Goal: Find contact information

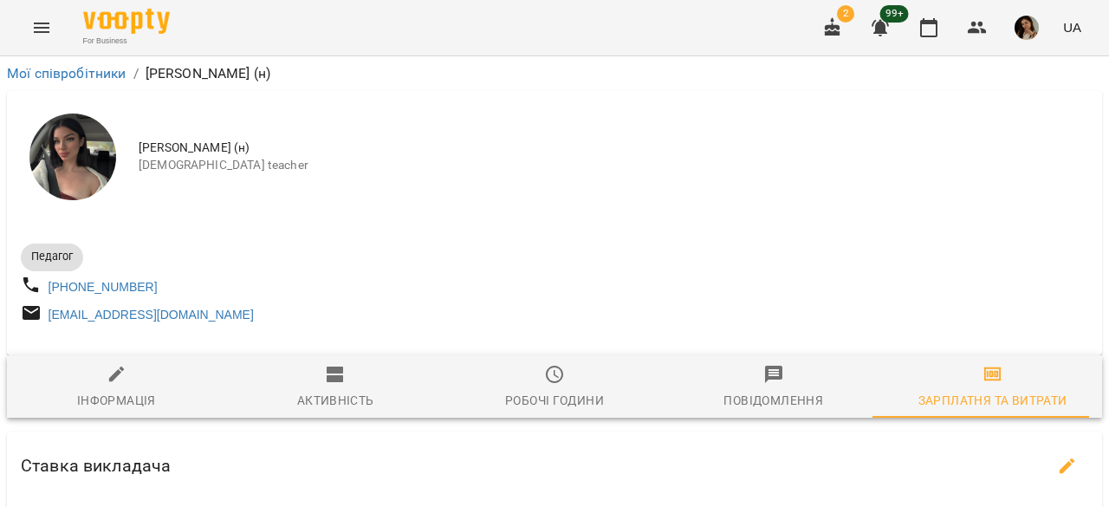
click at [434, 257] on div "Педагог" at bounding box center [285, 257] width 537 height 35
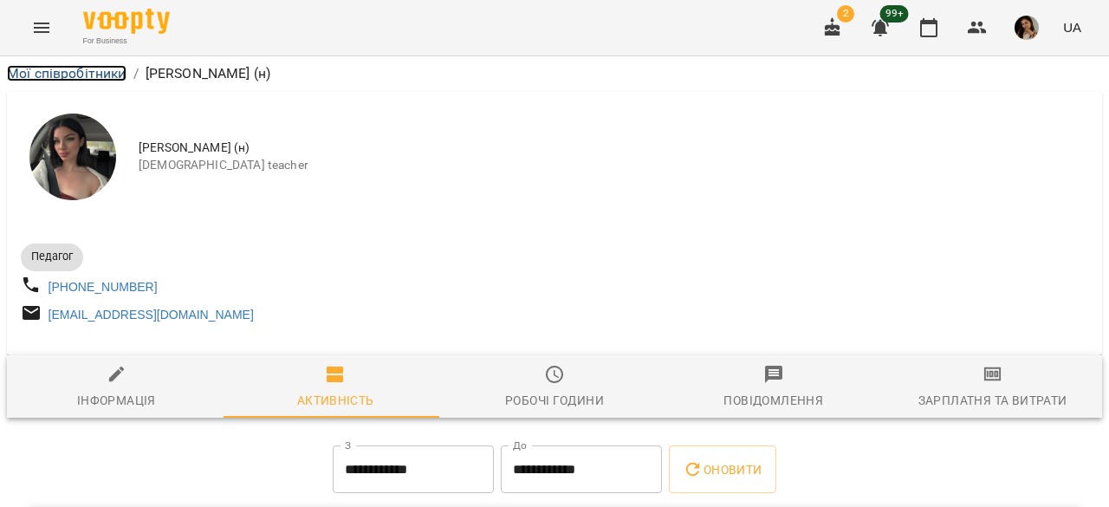
click at [87, 75] on link "Мої співробітники" at bounding box center [67, 73] width 120 height 16
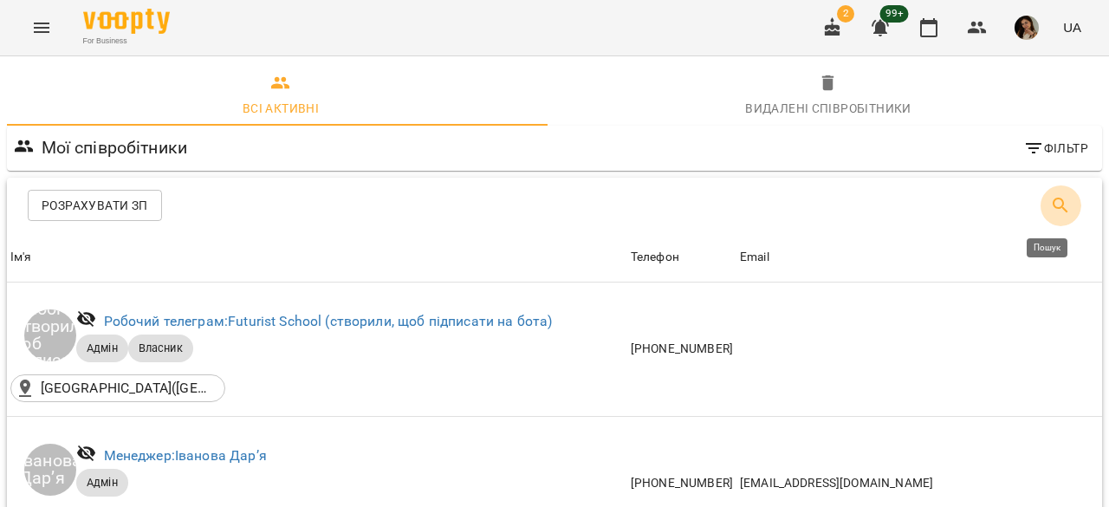
click at [1052, 202] on icon "Пошук" at bounding box center [1060, 205] width 21 height 21
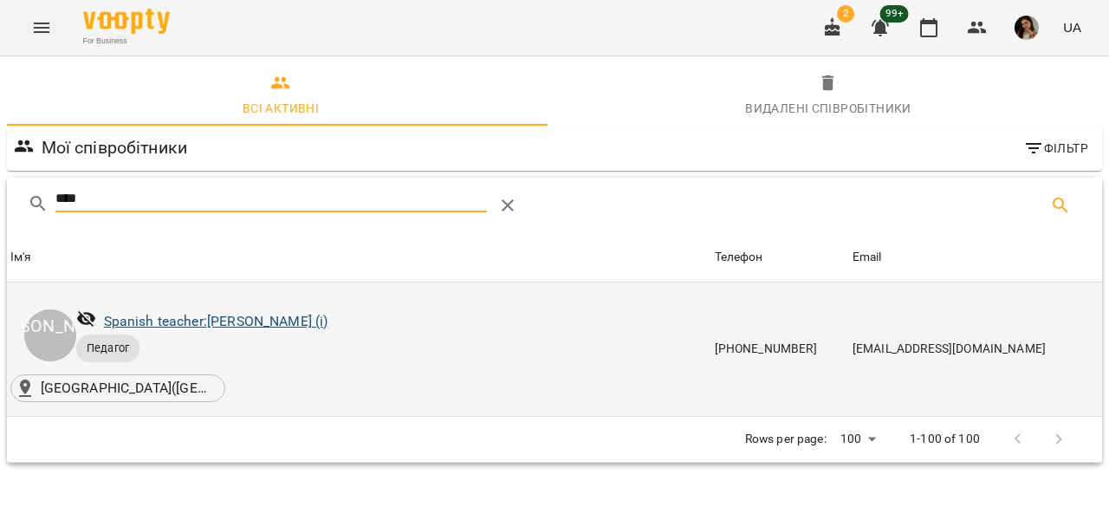
type input "****"
click at [302, 320] on link "Spanish teacher: Корень Ксенія (і)" at bounding box center [216, 321] width 224 height 16
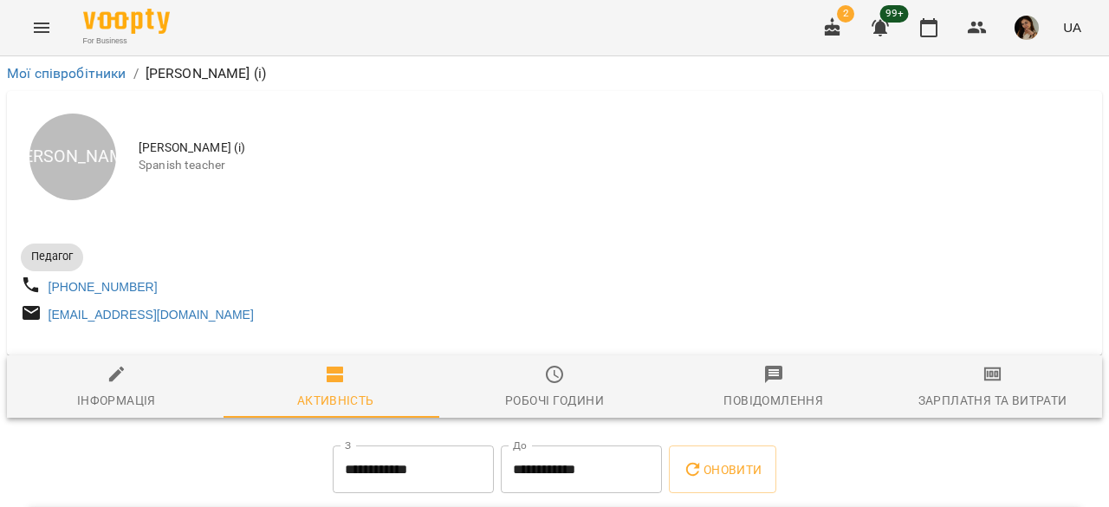
click at [953, 396] on span "Зарплатня та Витрати" at bounding box center [992, 387] width 198 height 47
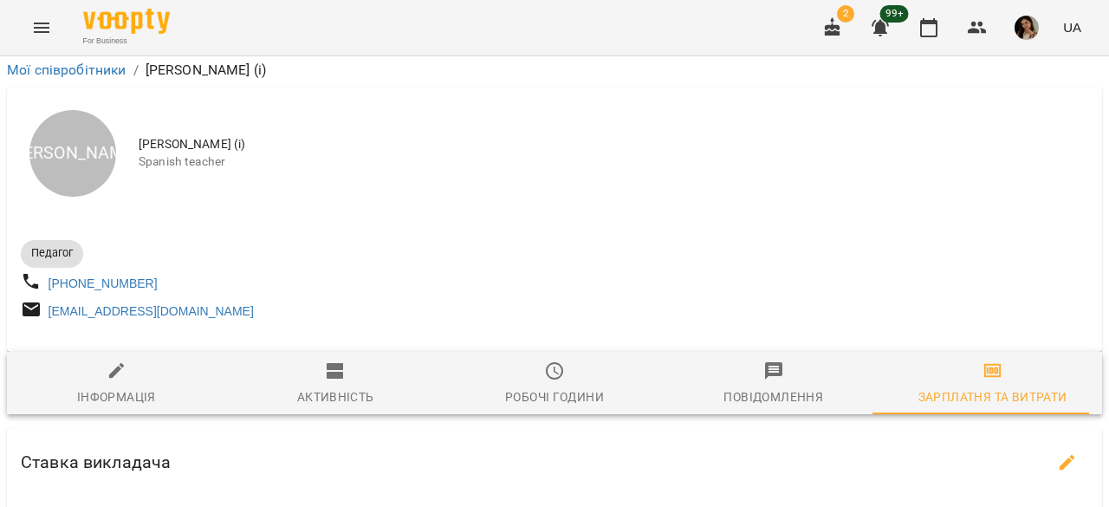
scroll to position [2, 0]
drag, startPoint x: 161, startPoint y: 291, endPoint x: 81, endPoint y: 295, distance: 79.8
click at [81, 295] on div "+380667326284" at bounding box center [285, 285] width 537 height 32
copy link "667326284"
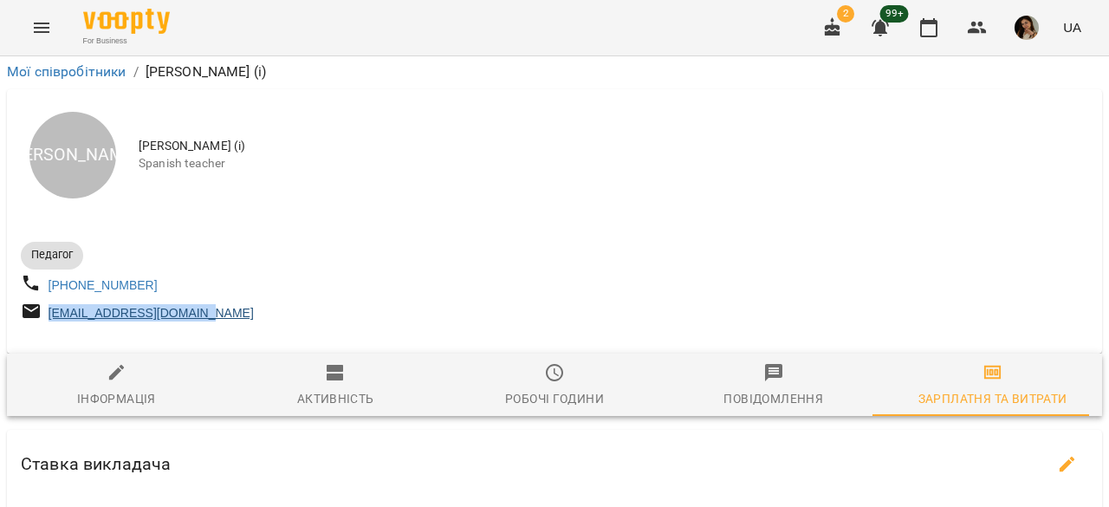
drag, startPoint x: 246, startPoint y: 321, endPoint x: 51, endPoint y: 320, distance: 195.0
click at [51, 320] on div "kseniakoren30@gmail.com" at bounding box center [285, 313] width 537 height 32
copy link "kseniakoren30@gmail.com"
